Goal: Transaction & Acquisition: Purchase product/service

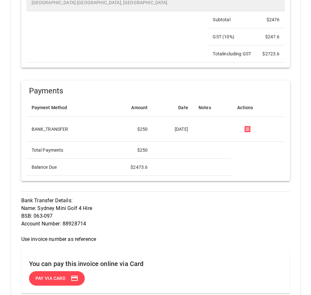
scroll to position [449, 0]
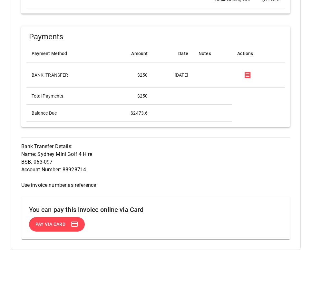
click at [46, 220] on span "Pay via Card" at bounding box center [50, 224] width 32 height 8
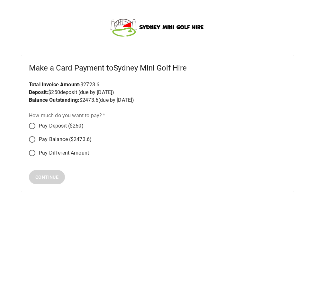
click at [33, 116] on label "How much do you want to pay?   *" at bounding box center [67, 115] width 77 height 7
click at [43, 177] on span "Continue" at bounding box center [46, 177] width 23 height 8
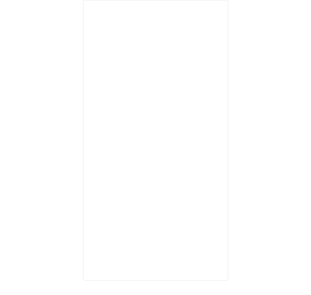
scroll to position [56, 0]
